Goal: Information Seeking & Learning: Learn about a topic

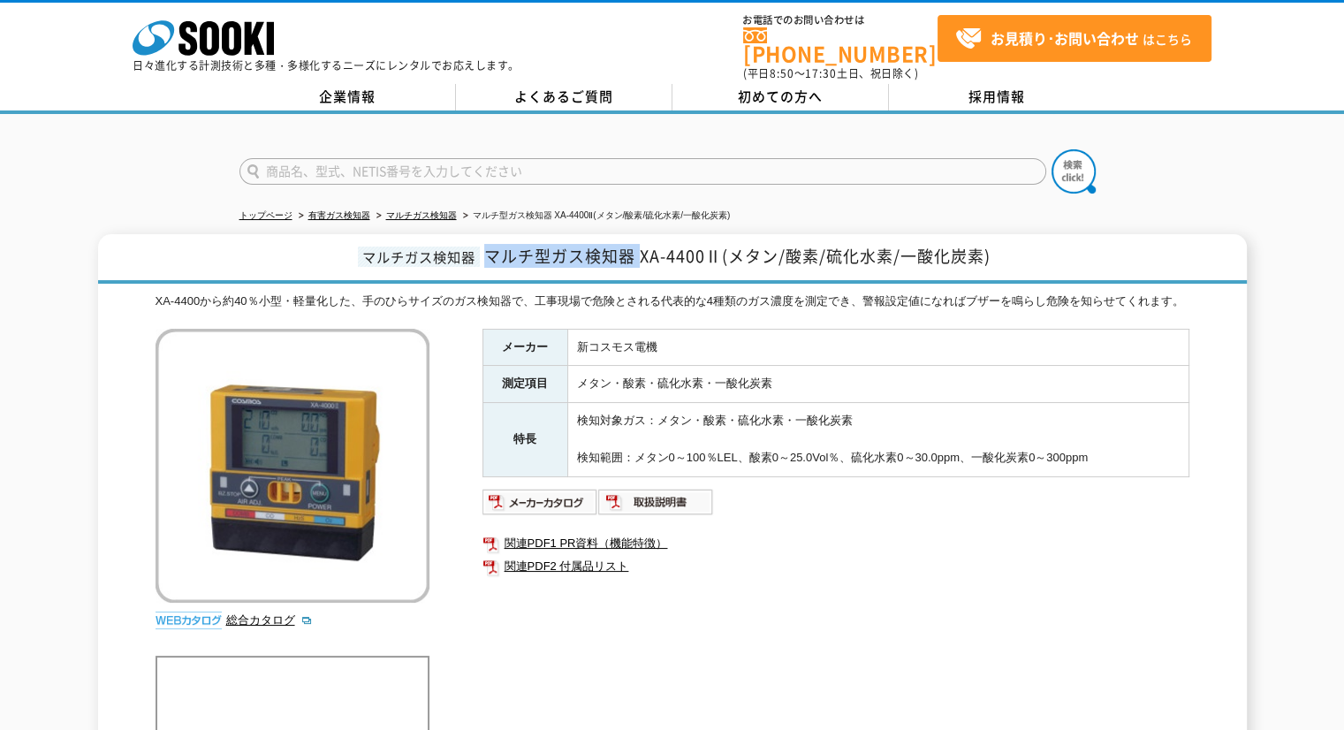
drag, startPoint x: 490, startPoint y: 241, endPoint x: 638, endPoint y: 243, distance: 147.6
click at [638, 244] on span "マルチ型ガス検知器 XA-4400Ⅱ(メタン/酸素/硫化水素/一酸化炭素)" at bounding box center [737, 256] width 506 height 24
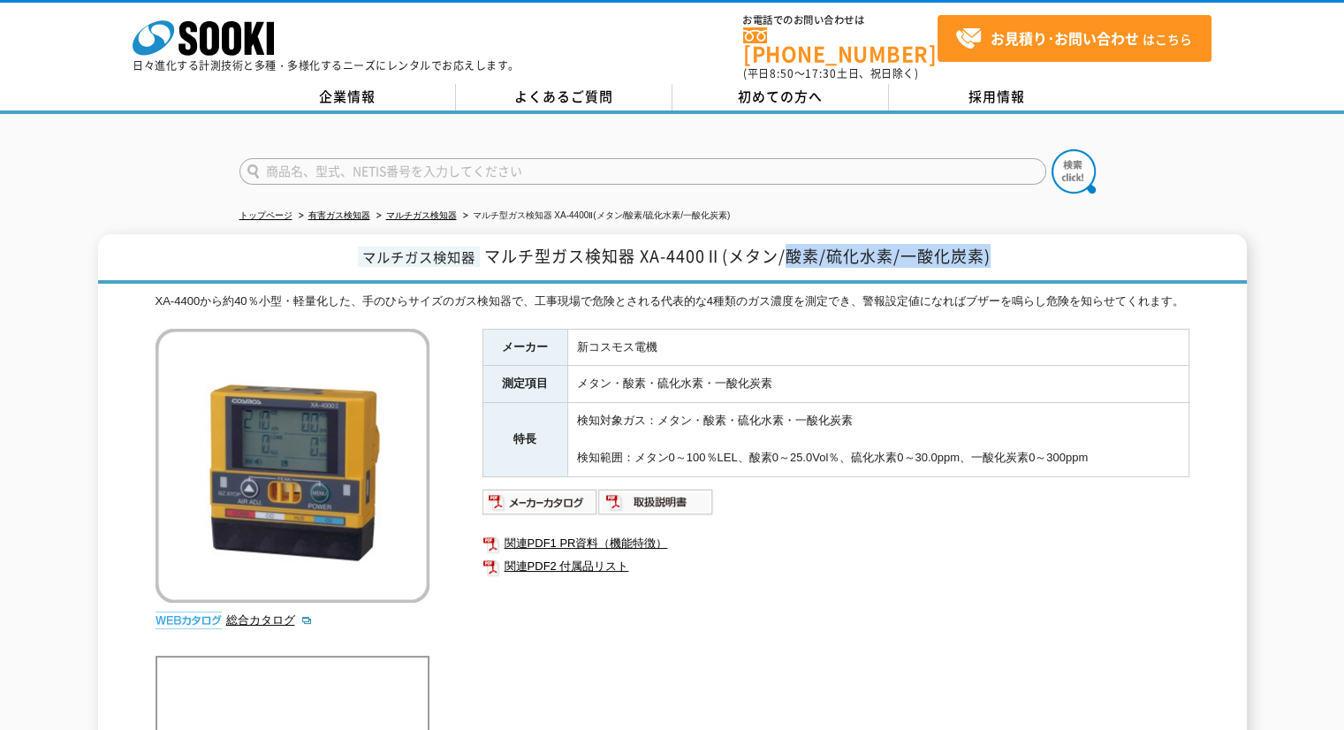
drag, startPoint x: 785, startPoint y: 245, endPoint x: 994, endPoint y: 259, distance: 209.9
click at [994, 259] on h1 "マルチガス検知器 マルチ型ガス検知器 XA-4400Ⅱ(メタン/酸素/硫化水素/一酸化炭素)" at bounding box center [672, 258] width 1149 height 49
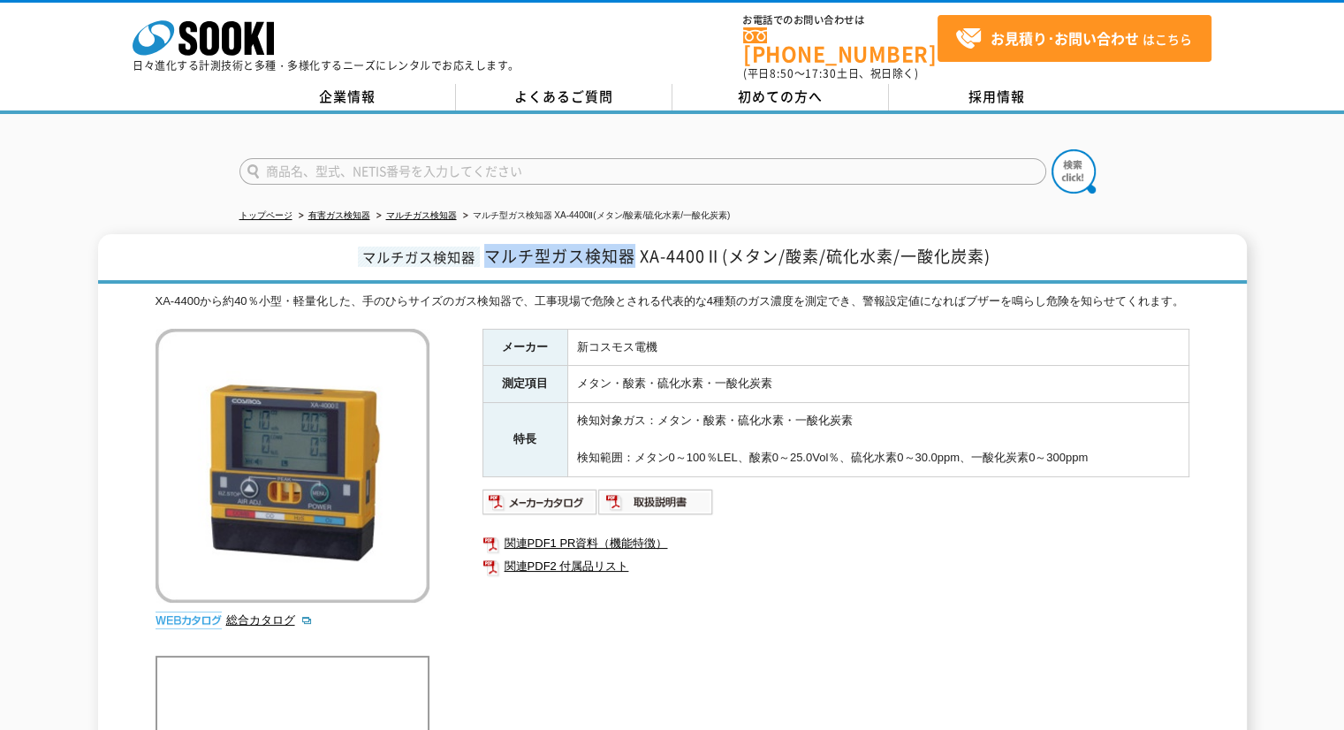
drag, startPoint x: 490, startPoint y: 240, endPoint x: 631, endPoint y: 256, distance: 142.3
click at [631, 256] on h1 "マルチガス検知器 マルチ型ガス検知器 XA-4400Ⅱ(メタン/酸素/硫化水素/一酸化炭素)" at bounding box center [672, 258] width 1149 height 49
drag, startPoint x: 643, startPoint y: 246, endPoint x: 730, endPoint y: 248, distance: 86.6
click at [730, 248] on span "マルチ型ガス検知器 XA-4400Ⅱ(メタン/酸素/硫化水素/一酸化炭素)" at bounding box center [737, 256] width 506 height 24
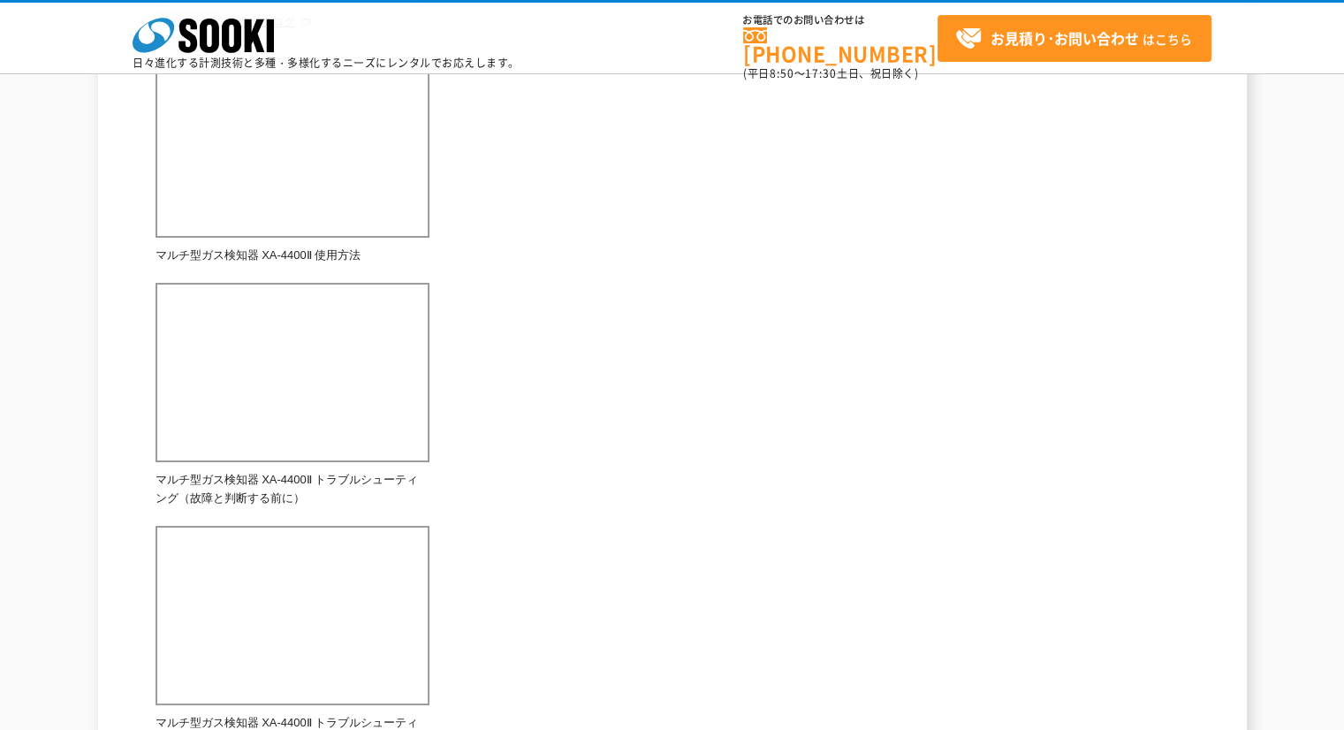
scroll to position [353, 0]
